Goal: Information Seeking & Learning: Find specific fact

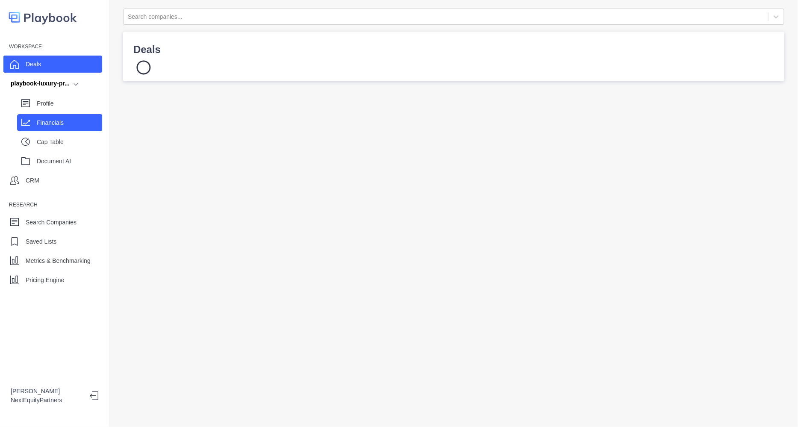
click at [76, 116] on div "Financials" at bounding box center [69, 122] width 65 height 13
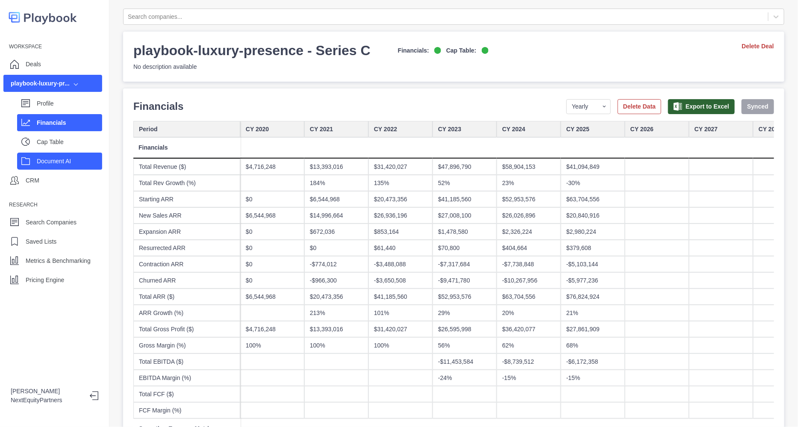
click at [61, 161] on p "Document AI" at bounding box center [69, 161] width 65 height 9
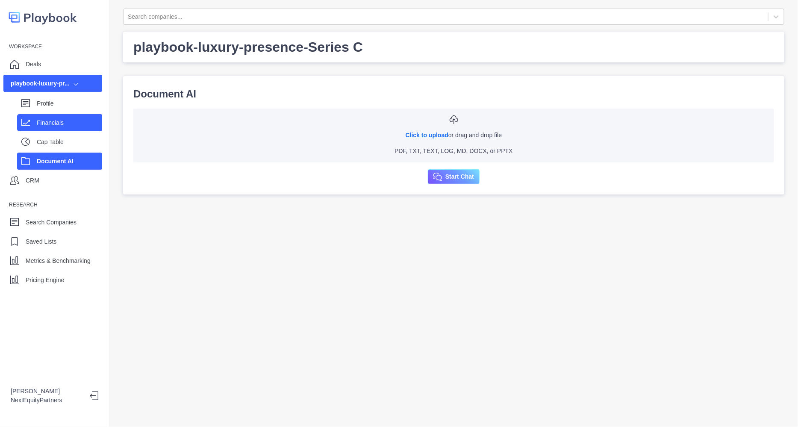
click at [61, 129] on div "Financials" at bounding box center [69, 122] width 65 height 13
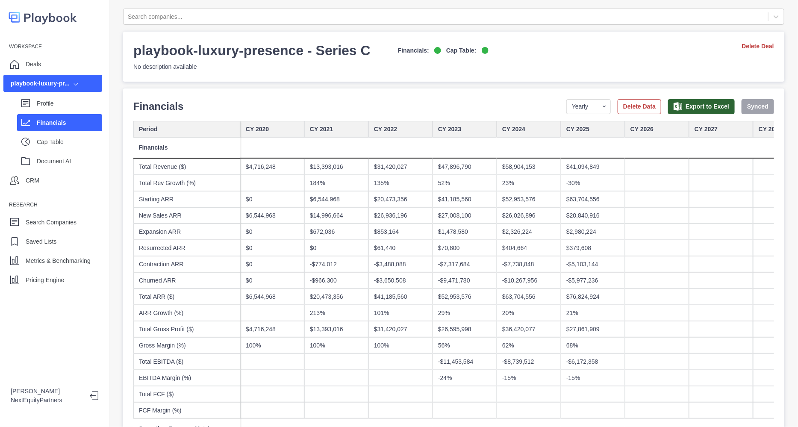
click at [649, 171] on div at bounding box center [657, 166] width 64 height 16
type input "********"
type input "*"
click at [622, 239] on div "$2,980,224" at bounding box center [592, 231] width 64 height 16
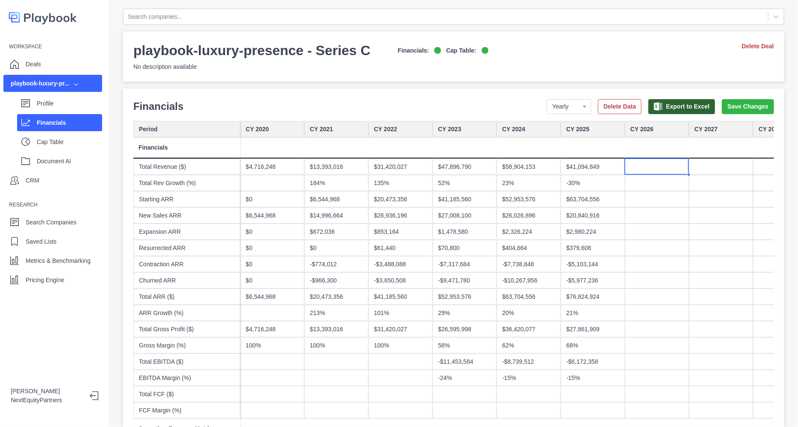
scroll to position [0, 0]
click at [646, 260] on div at bounding box center [657, 264] width 64 height 16
click at [350, 103] on div "Financials Period Yearly Quarterly Monthly NTM LTM Delete Data Export to Excel …" at bounding box center [453, 106] width 640 height 15
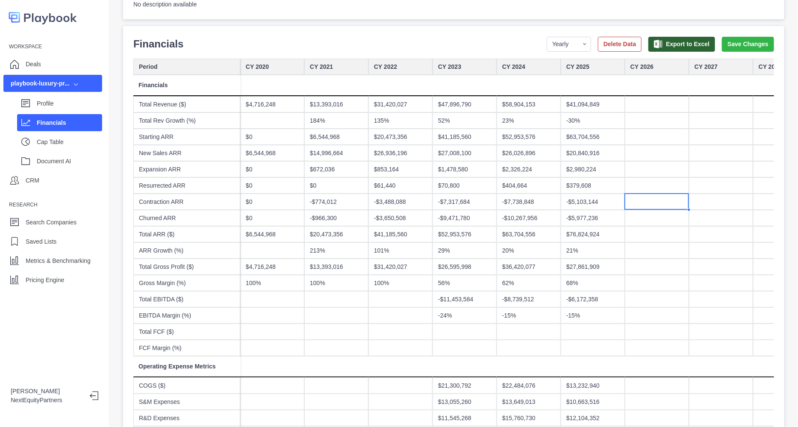
scroll to position [106, 0]
